Goal: Navigation & Orientation: Go to known website

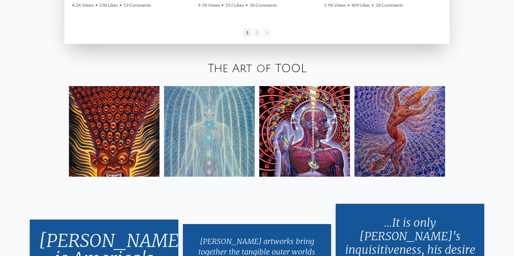
scroll to position [1250, 0]
